Goal: Navigation & Orientation: Understand site structure

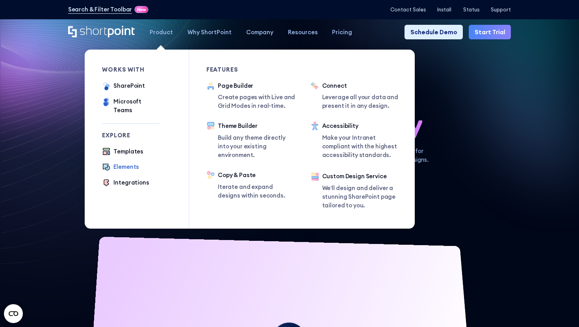
click at [130, 163] on div "Elements" at bounding box center [126, 167] width 26 height 9
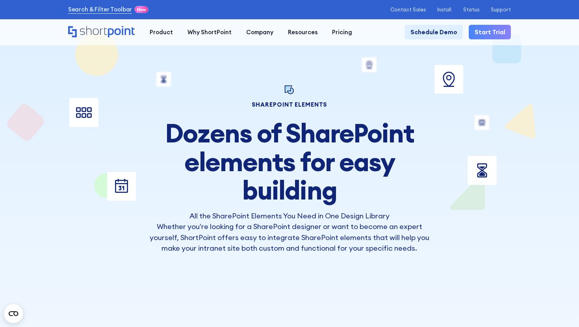
scroll to position [4, 0]
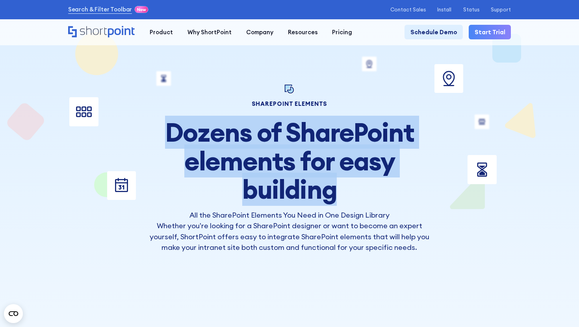
copy h2 "Dozens of SharePoint elements for easy building"
drag, startPoint x: 168, startPoint y: 130, endPoint x: 350, endPoint y: 188, distance: 191.6
click at [350, 188] on h2 "Dozens of SharePoint elements for easy building" at bounding box center [289, 161] width 287 height 86
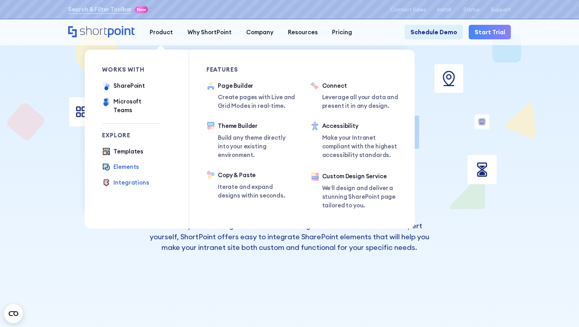
click at [121, 178] on div "Integrations" at bounding box center [130, 182] width 35 height 9
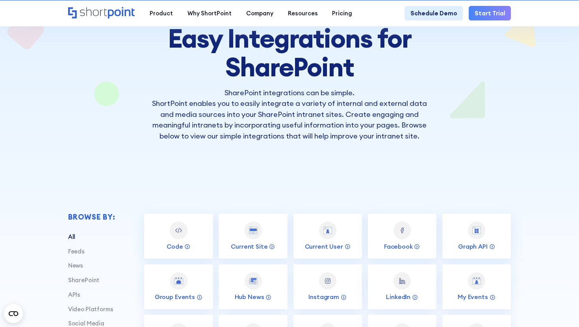
scroll to position [46, 0]
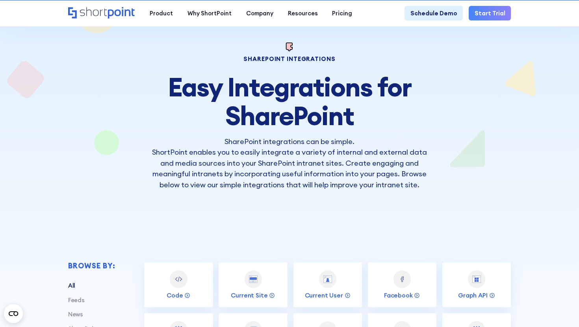
click at [234, 91] on h2 "Easy Integrations for SharePoint" at bounding box center [289, 102] width 287 height 58
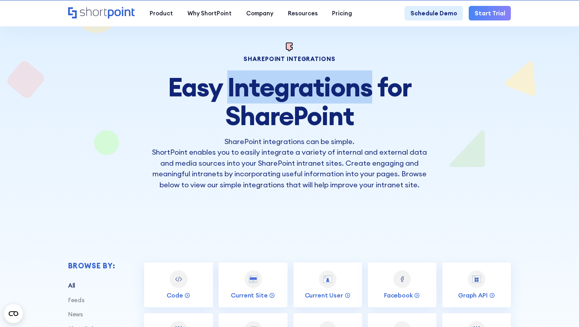
click at [234, 91] on h2 "Easy Integrations for SharePoint" at bounding box center [289, 102] width 287 height 58
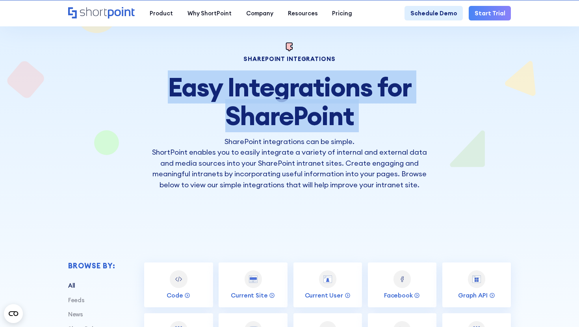
click at [234, 91] on h2 "Easy Integrations for SharePoint" at bounding box center [289, 102] width 287 height 58
copy h2 "Easy Integrations for SharePoint"
